Goal: Information Seeking & Learning: Learn about a topic

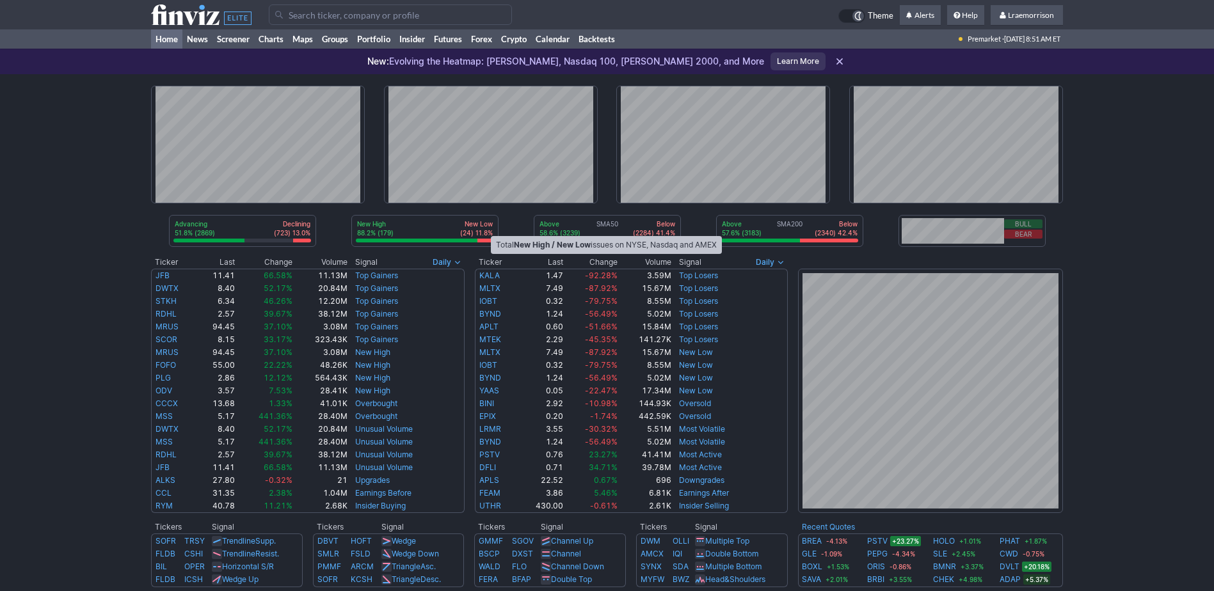
scroll to position [64, 0]
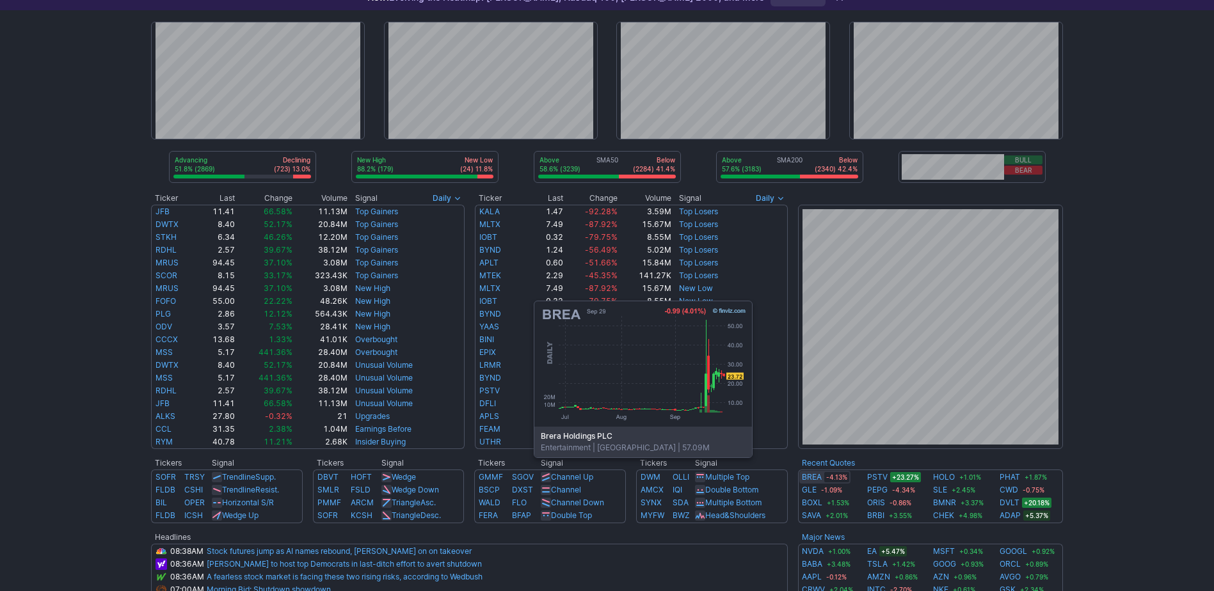
click at [808, 477] on link "BREA" at bounding box center [812, 477] width 20 height 13
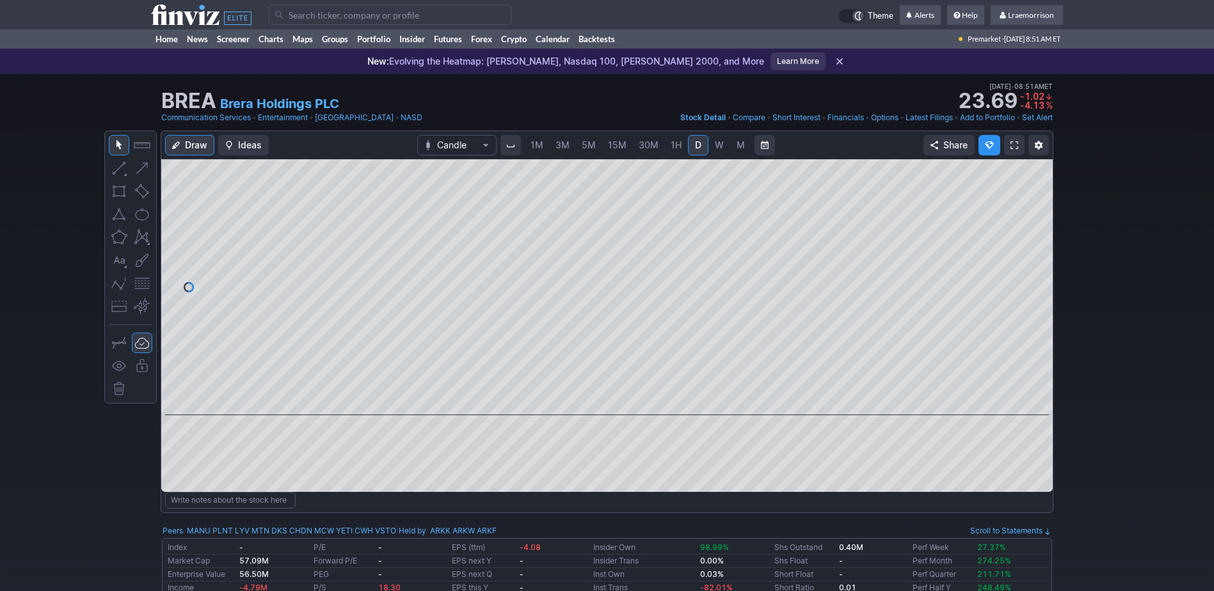
click at [531, 147] on span "1M" at bounding box center [537, 145] width 13 height 11
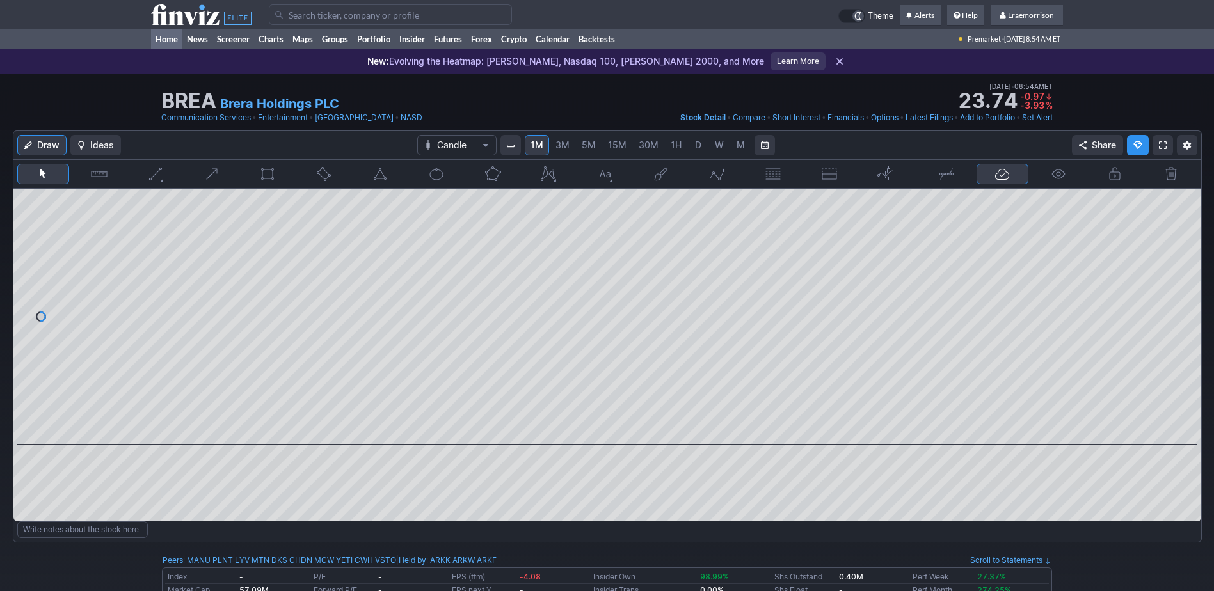
click at [166, 40] on link "Home" at bounding box center [166, 38] width 31 height 19
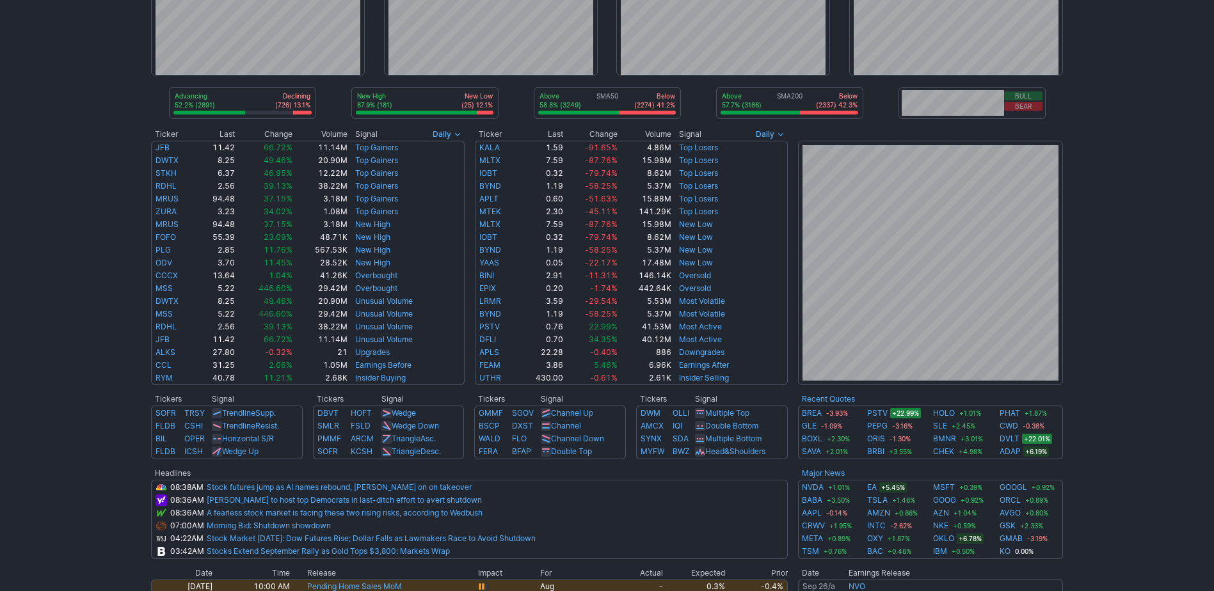
scroll to position [128, 0]
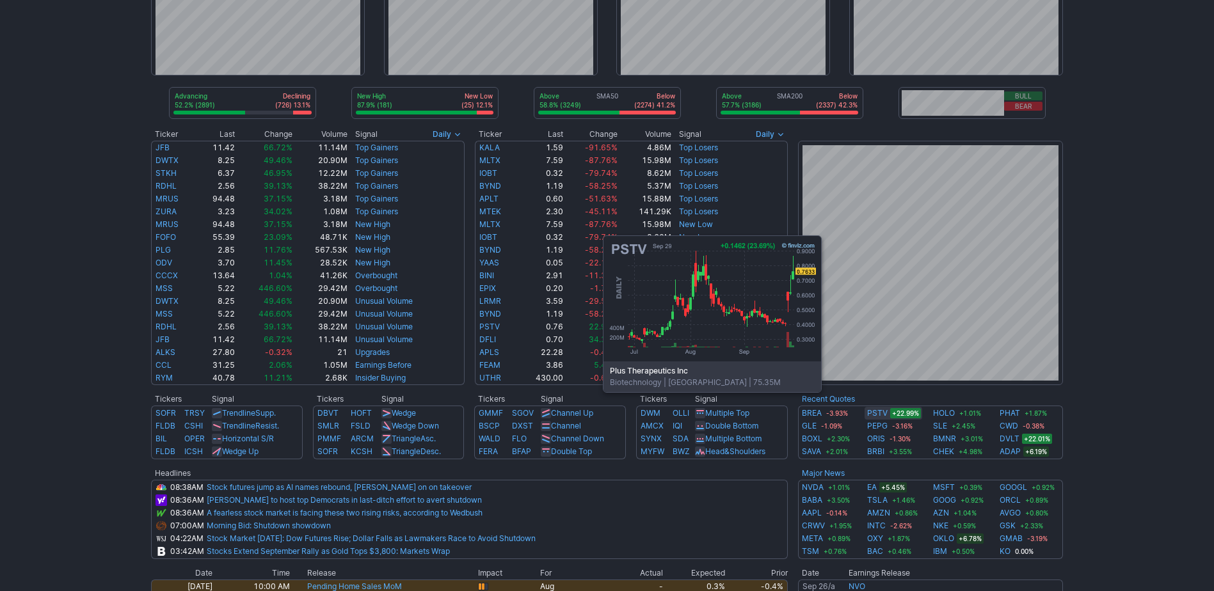
click at [877, 411] on link "PSTV" at bounding box center [877, 413] width 20 height 13
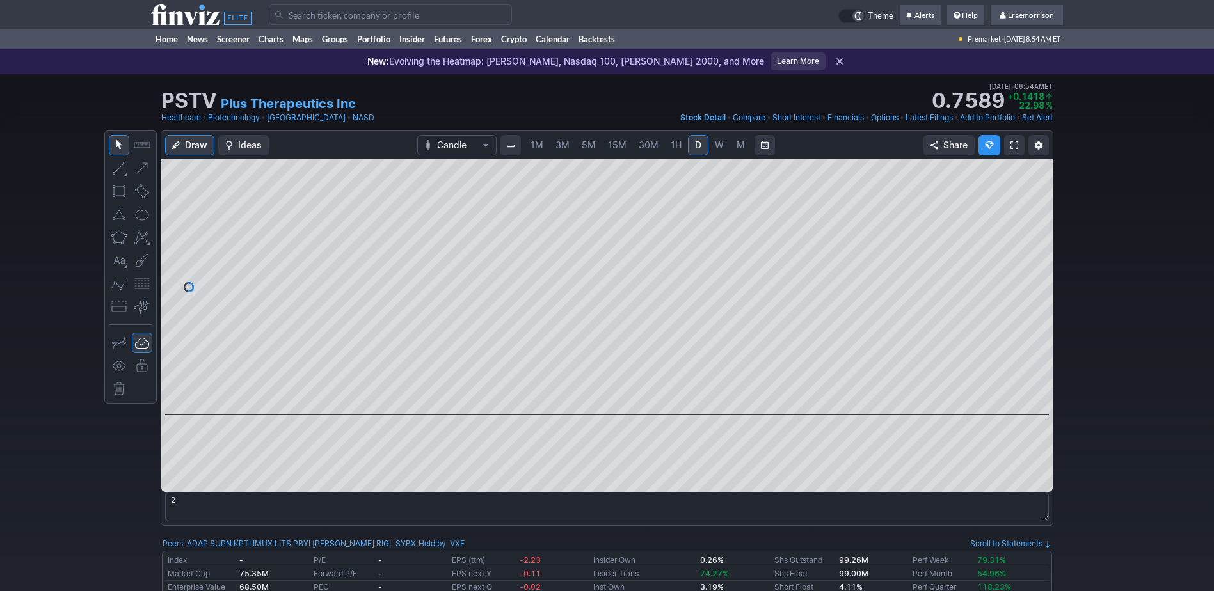
click at [539, 145] on span "1M" at bounding box center [537, 145] width 13 height 11
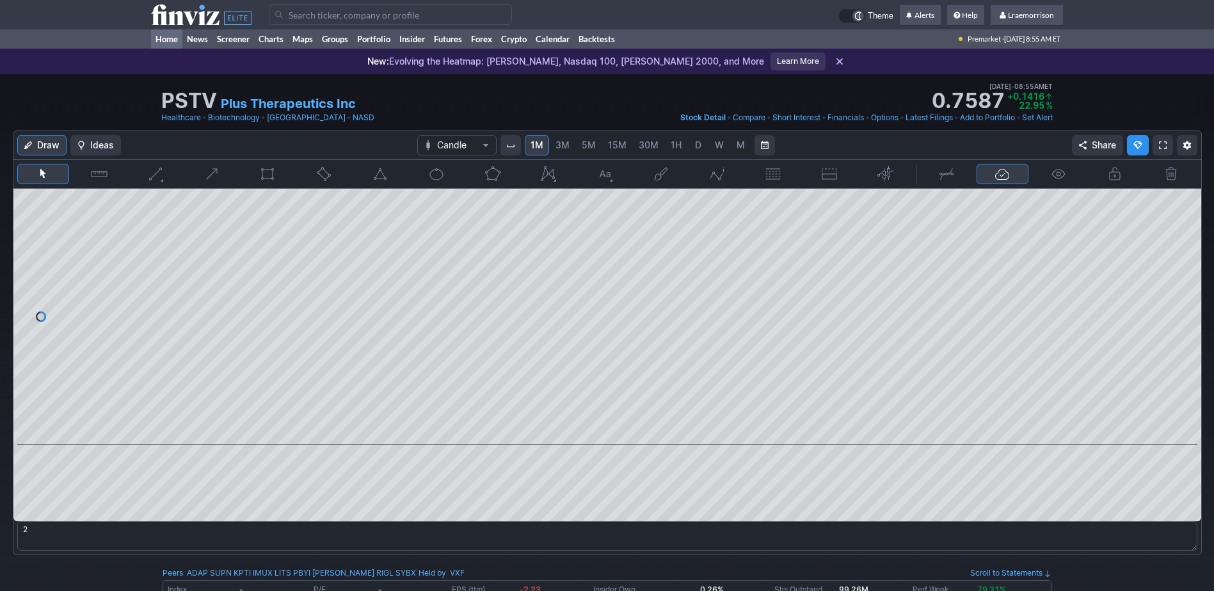
click at [164, 42] on link "Home" at bounding box center [166, 38] width 31 height 19
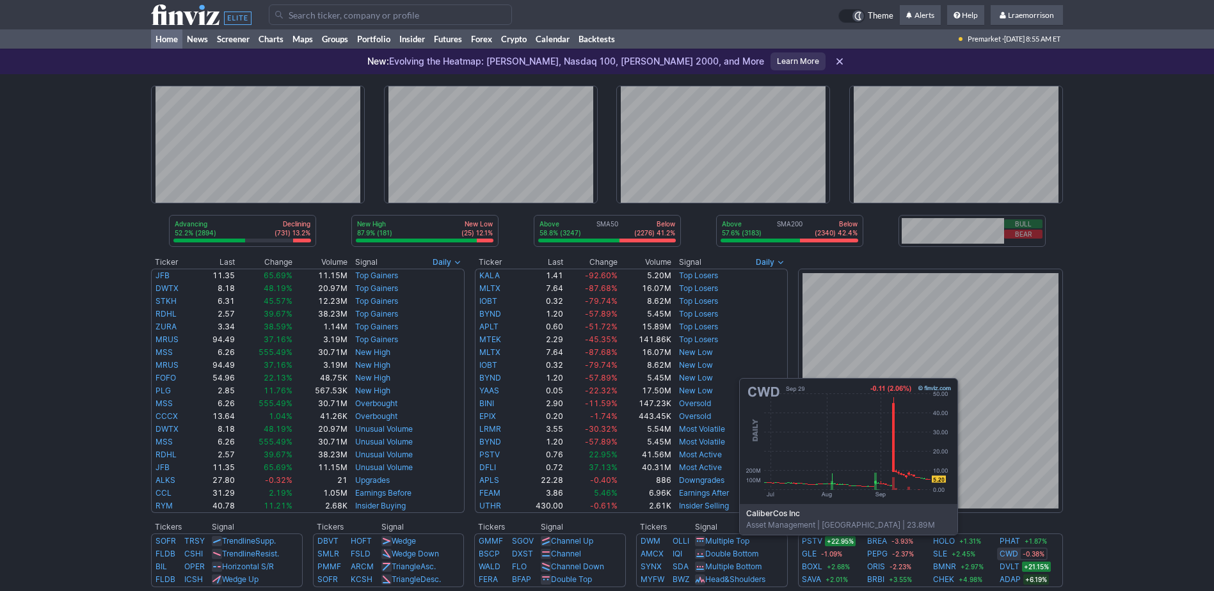
click at [1012, 554] on link "CWD" at bounding box center [1009, 554] width 19 height 13
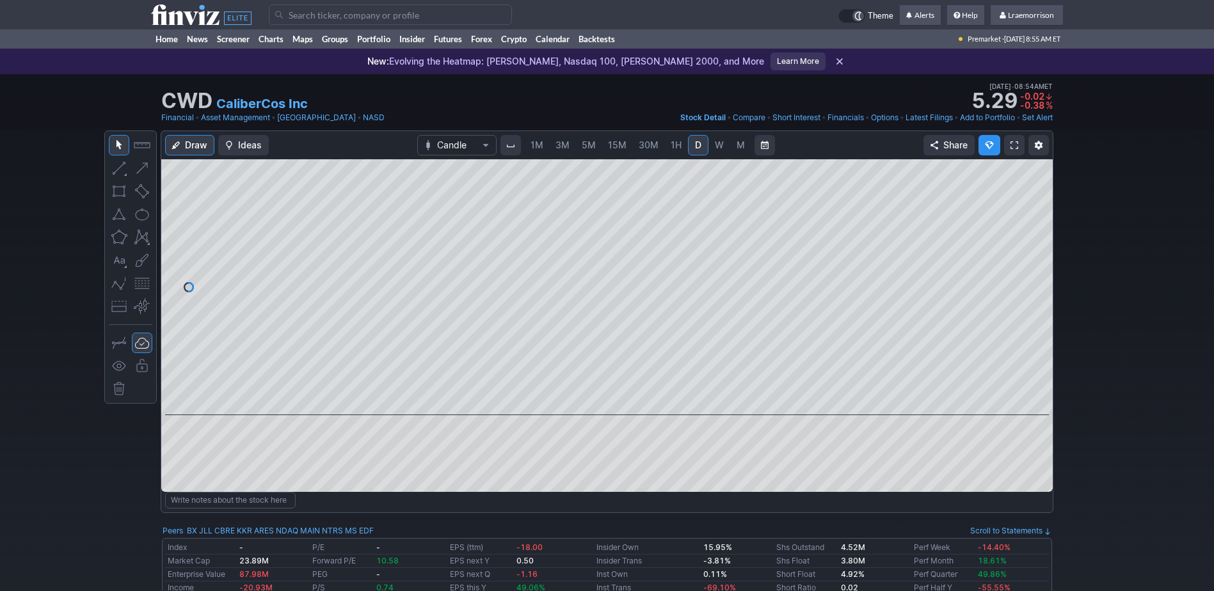
click at [540, 143] on span "1M" at bounding box center [537, 145] width 13 height 11
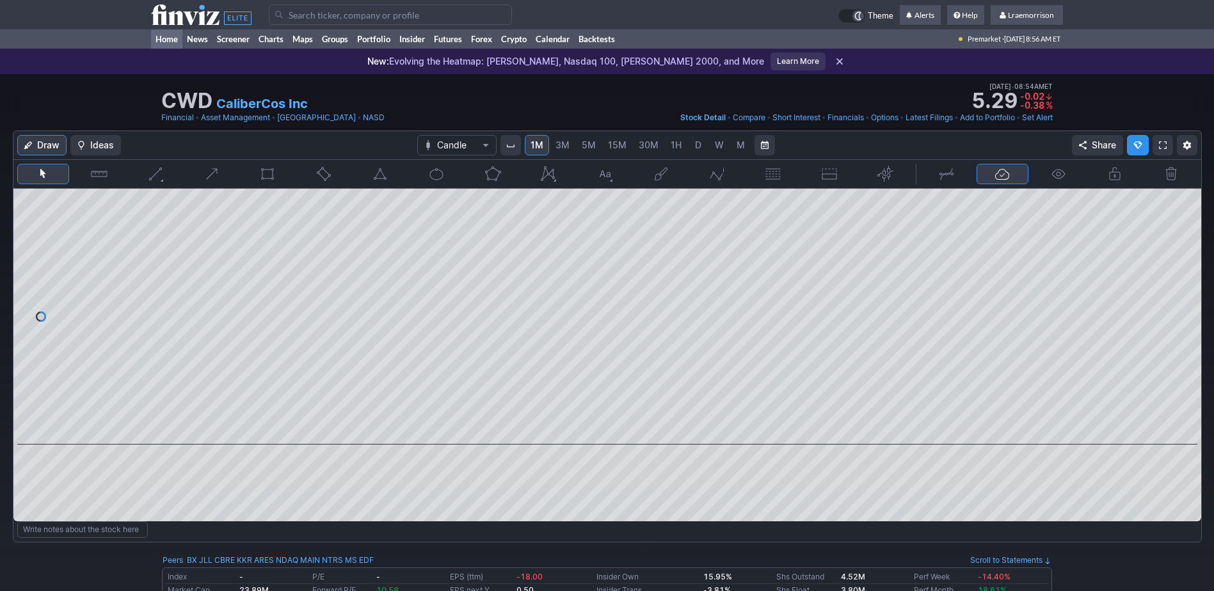
click at [175, 42] on link "Home" at bounding box center [166, 38] width 31 height 19
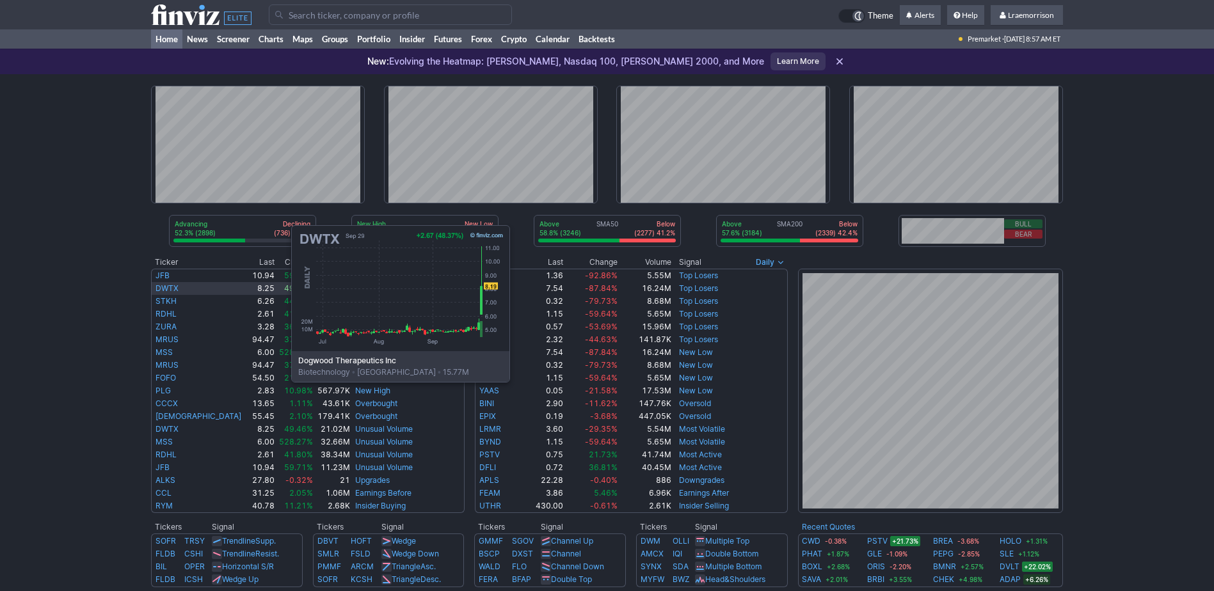
click at [163, 286] on link "DWTX" at bounding box center [167, 289] width 23 height 10
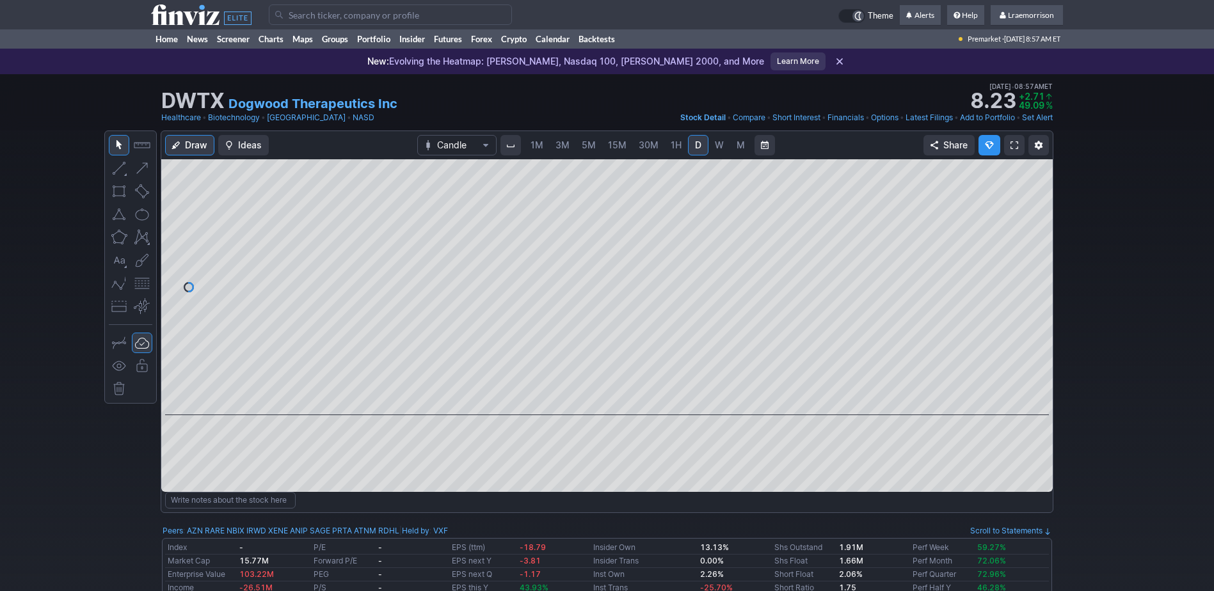
click at [536, 150] on span "1M" at bounding box center [537, 145] width 13 height 11
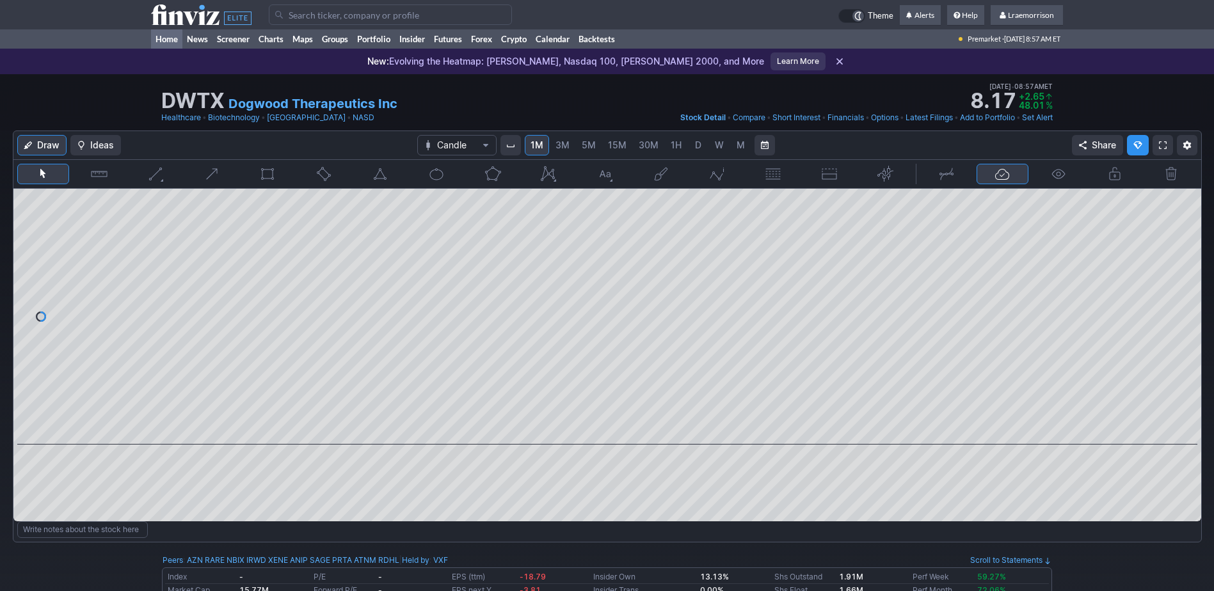
click at [172, 36] on link "Home" at bounding box center [166, 38] width 31 height 19
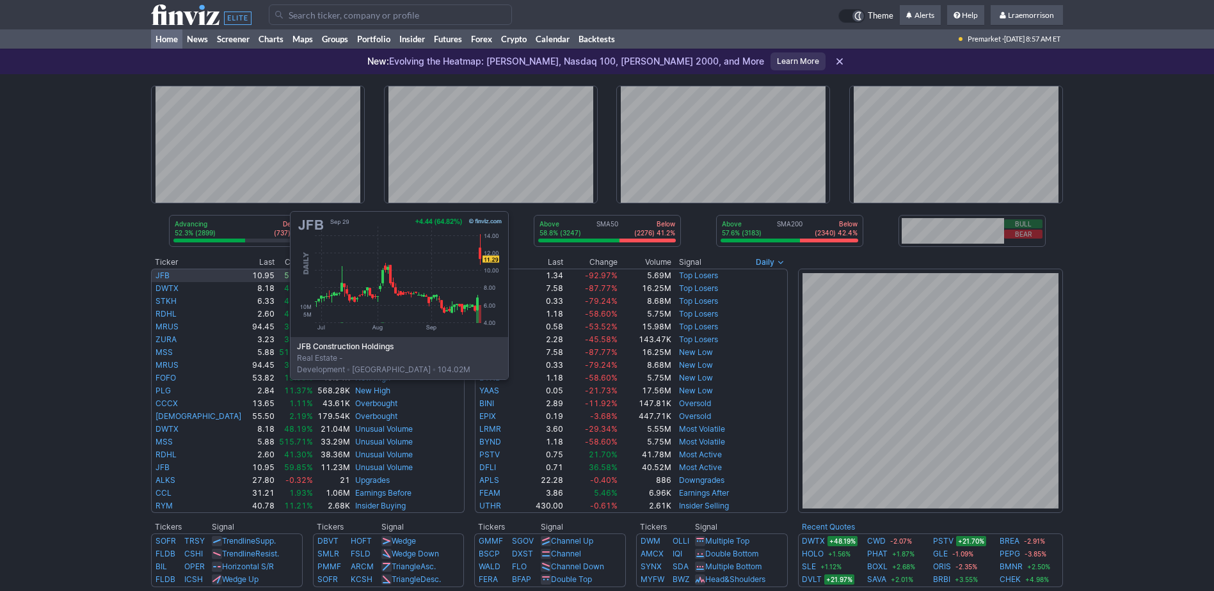
click at [162, 272] on link "JFB" at bounding box center [163, 276] width 14 height 10
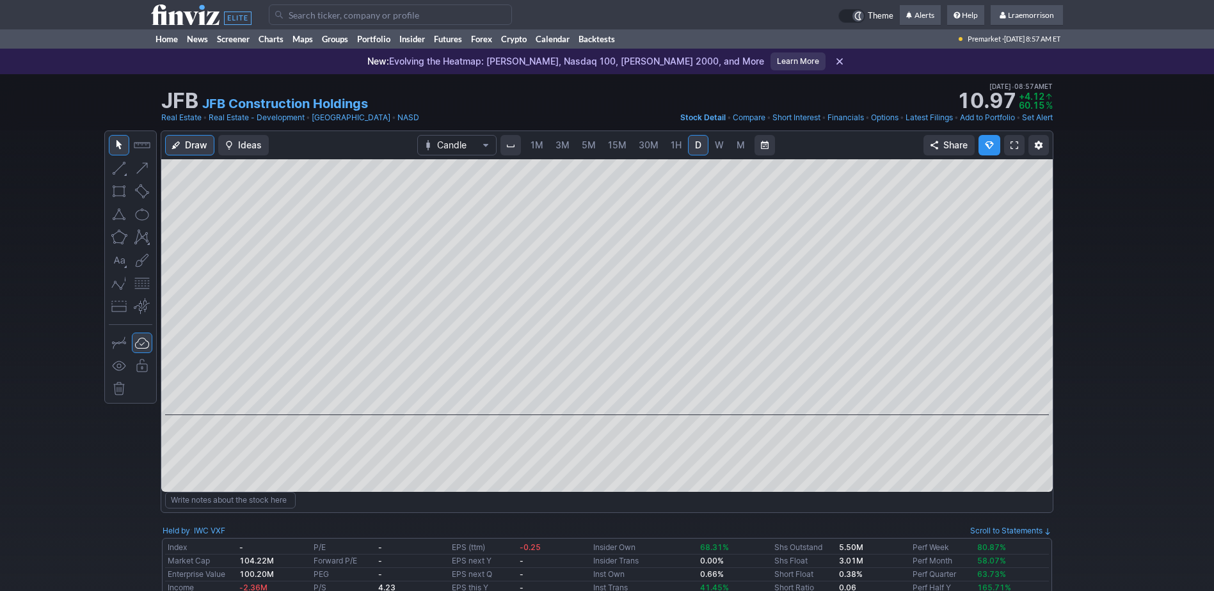
click at [539, 143] on span "1M" at bounding box center [537, 145] width 13 height 11
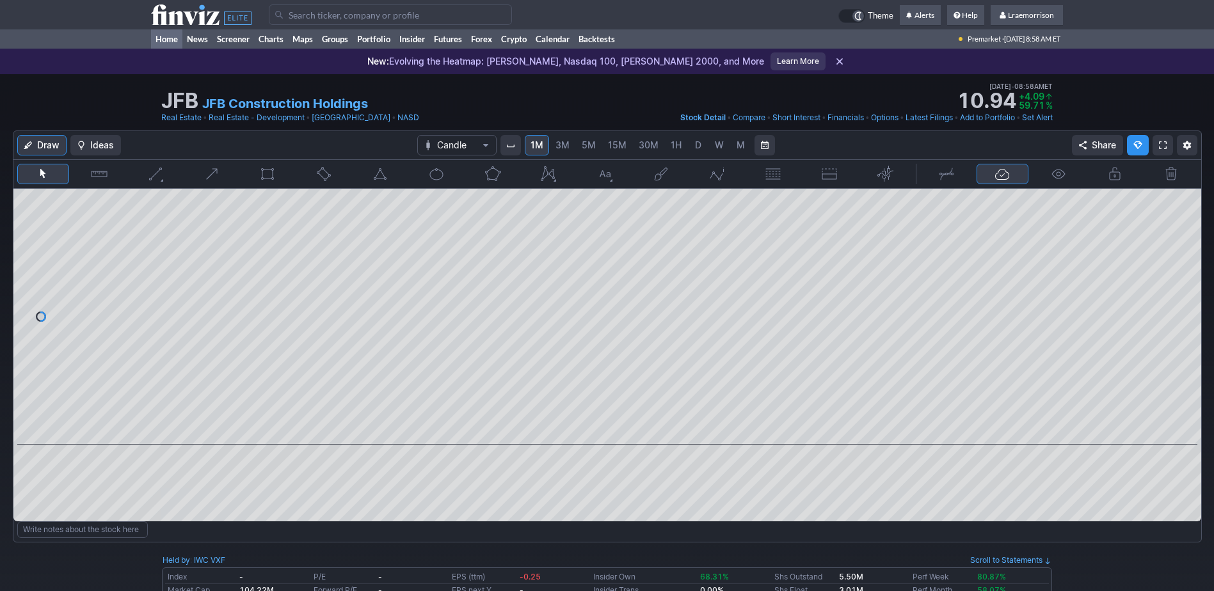
click at [165, 37] on link "Home" at bounding box center [166, 38] width 31 height 19
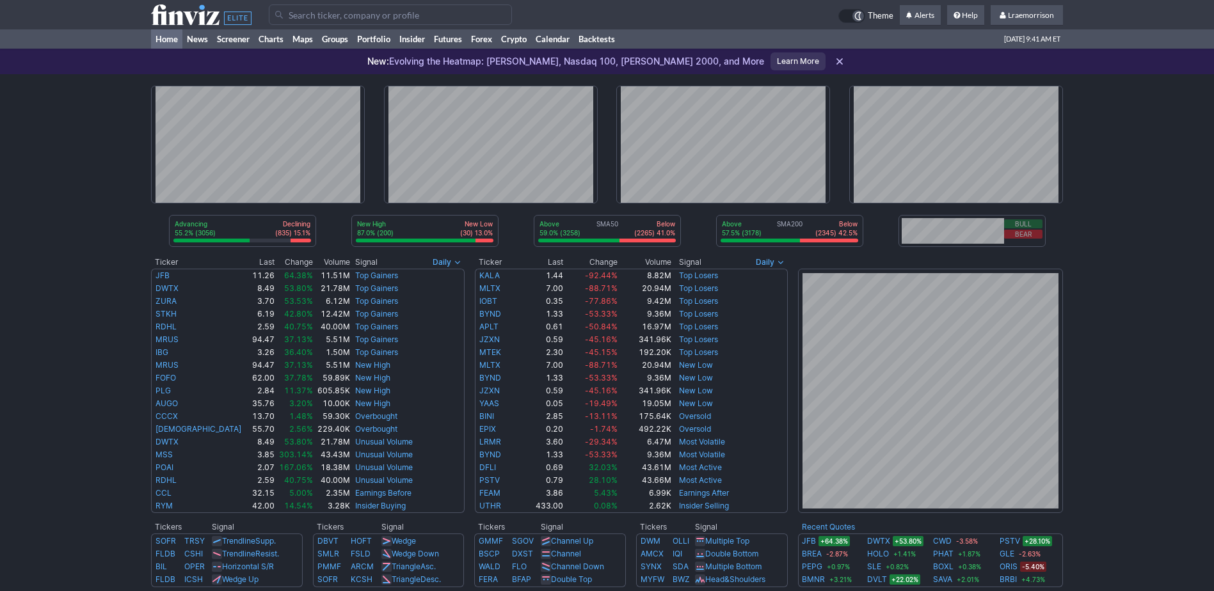
click at [847, 237] on td "Advancing 55.2% (3056) Declining (835) 15.1% New High 87.0% (200) New Low (30) …" at bounding box center [607, 518] width 912 height 888
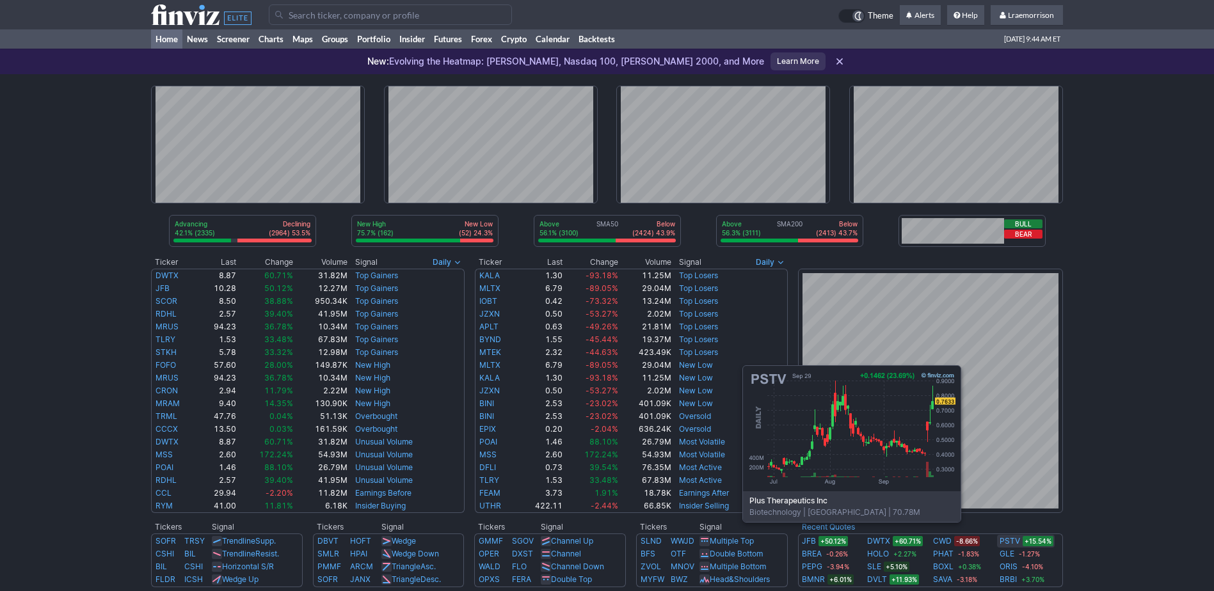
click at [1017, 541] on link "PSTV" at bounding box center [1010, 541] width 20 height 13
